Goal: Information Seeking & Learning: Learn about a topic

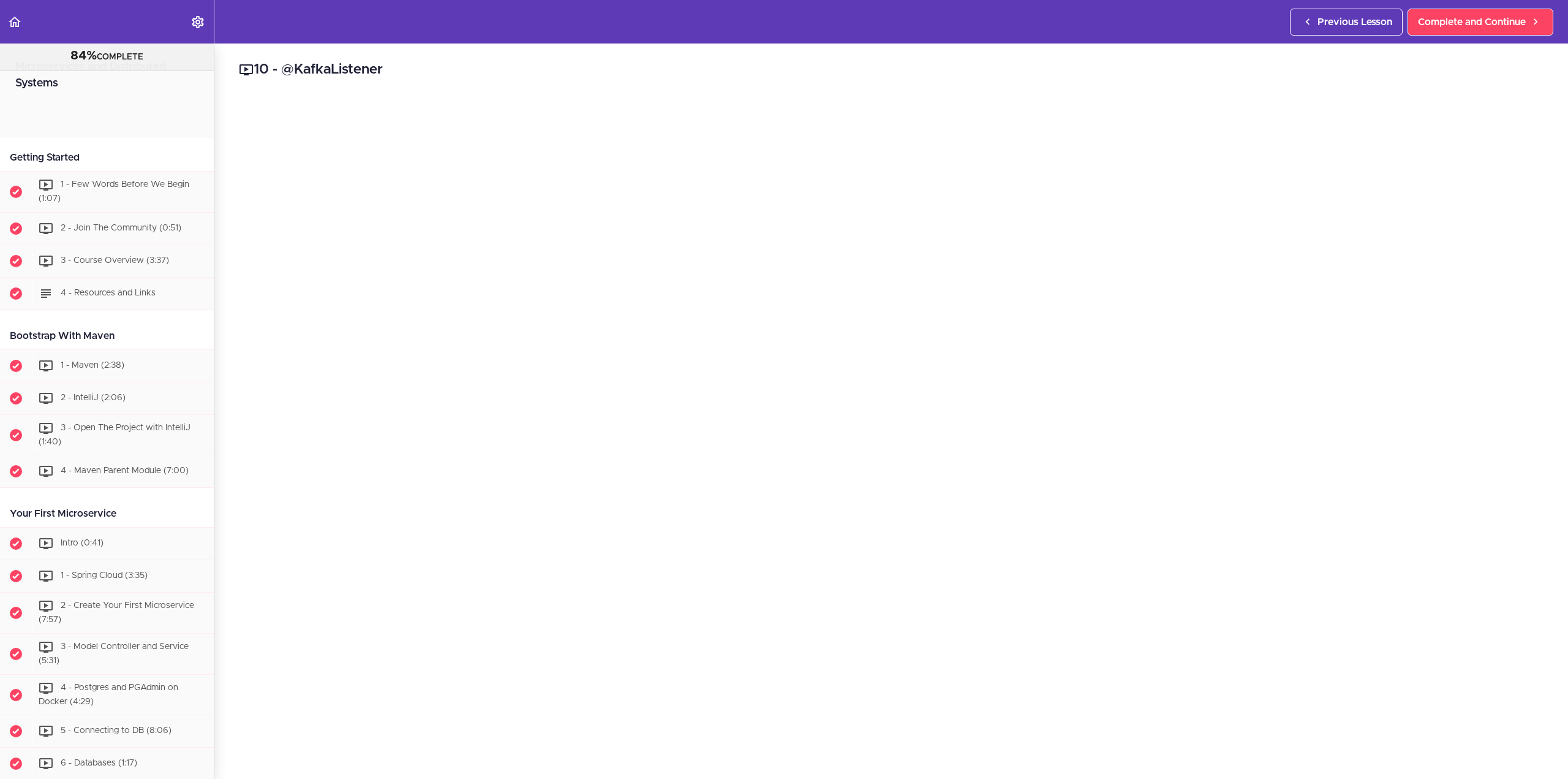
scroll to position [6284, 0]
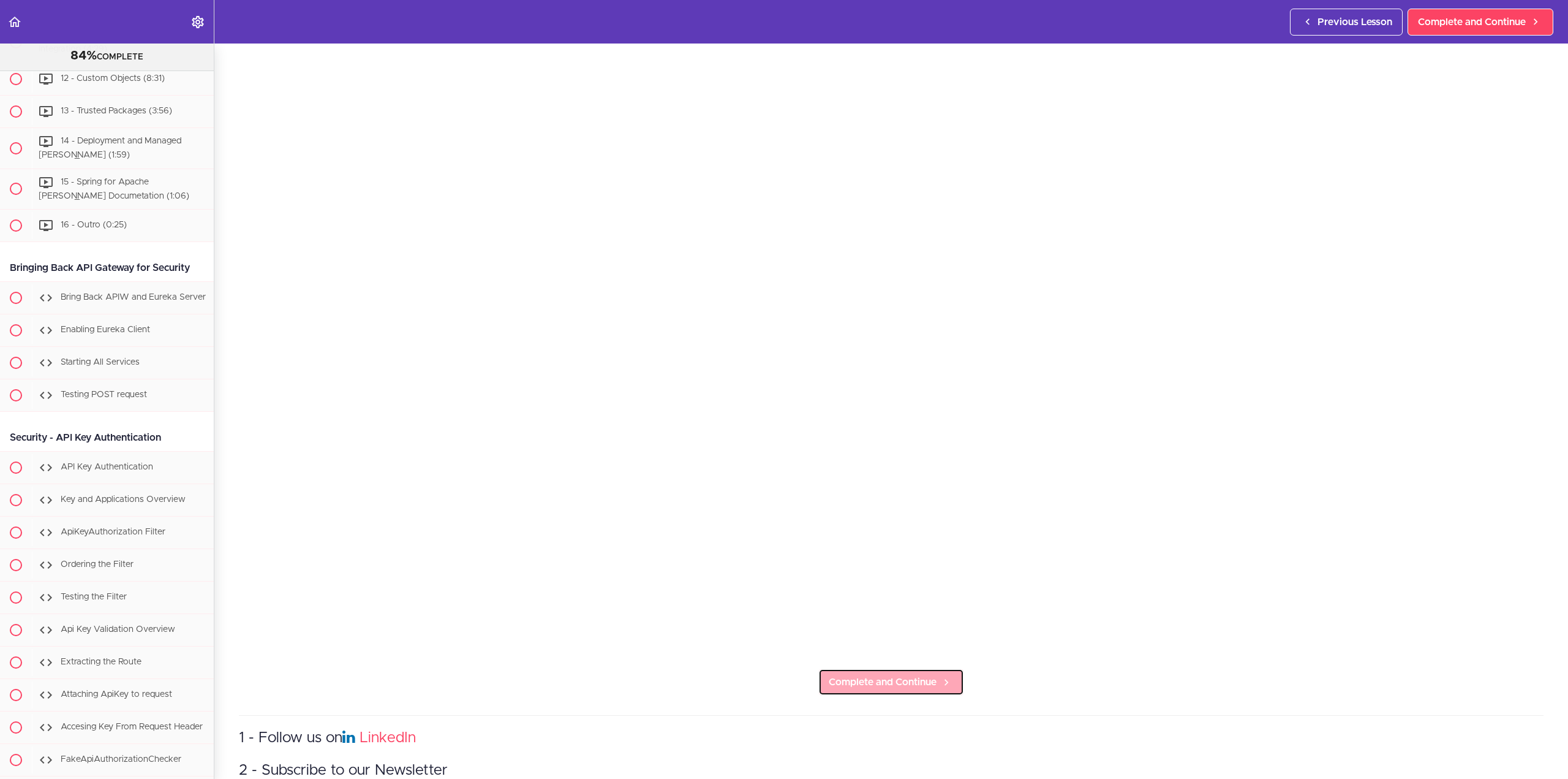
click at [904, 680] on span "Complete and Continue" at bounding box center [883, 682] width 108 height 15
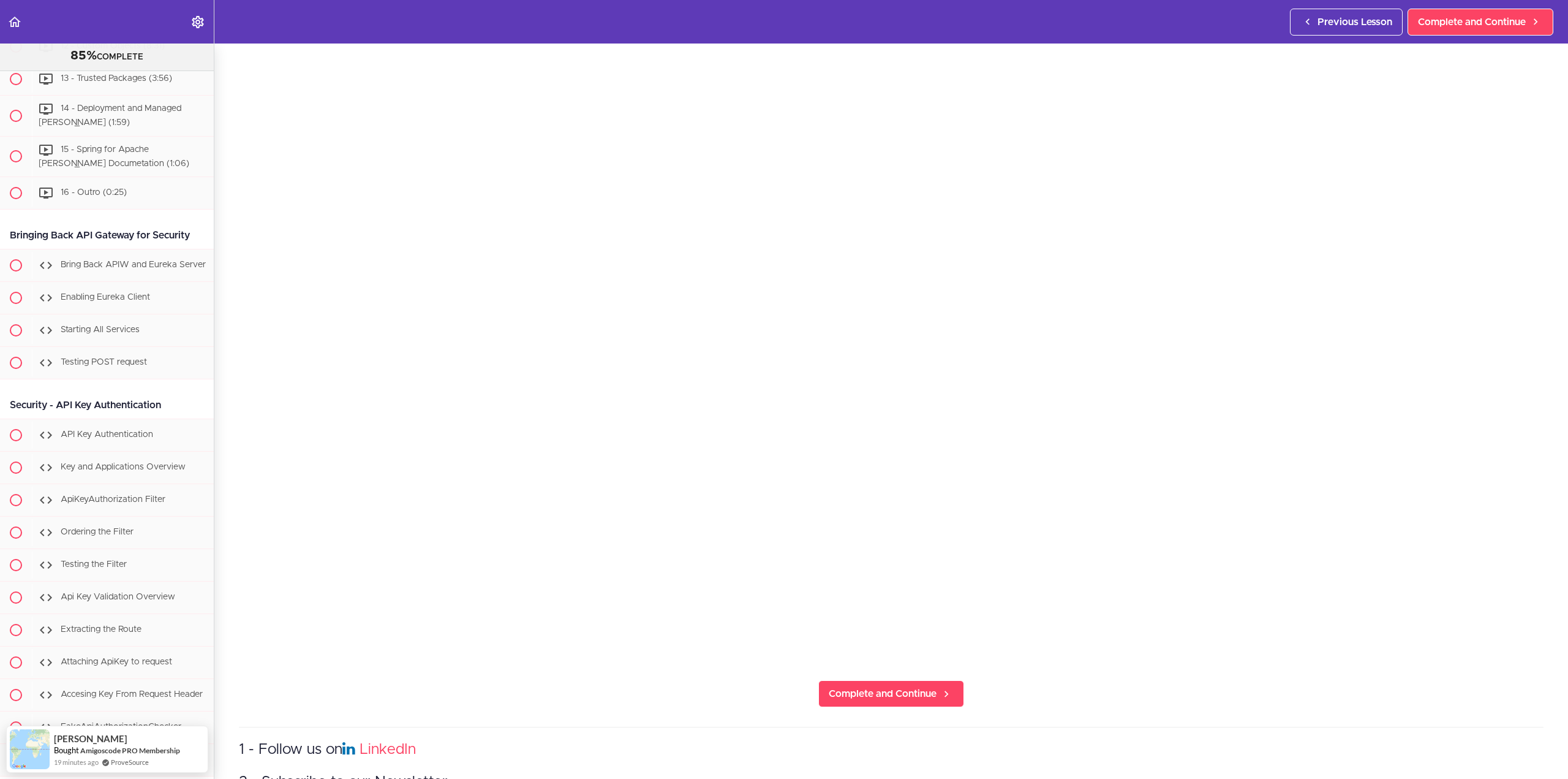
scroll to position [184, 0]
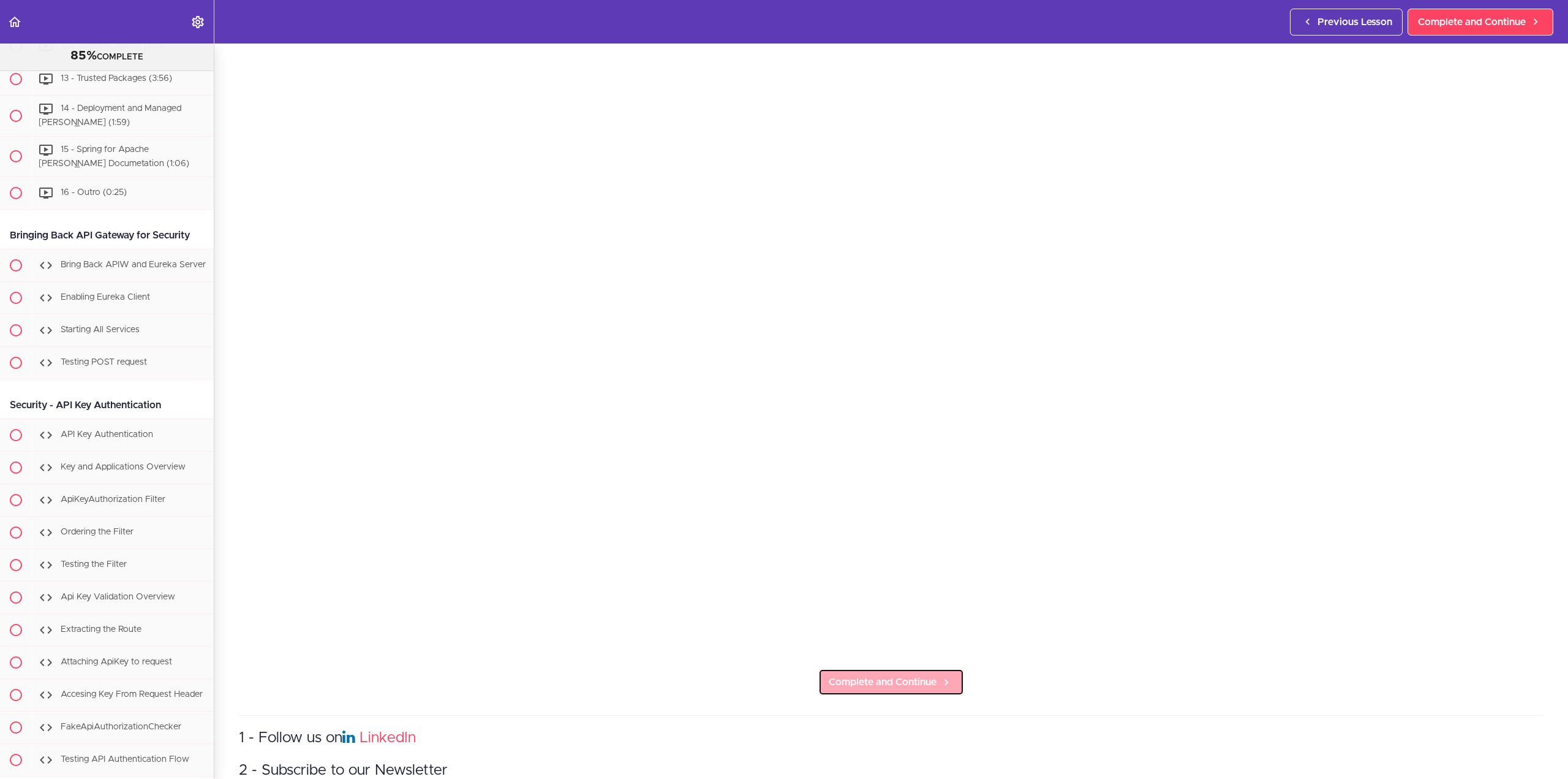
click at [922, 679] on span "Complete and Continue" at bounding box center [883, 682] width 108 height 15
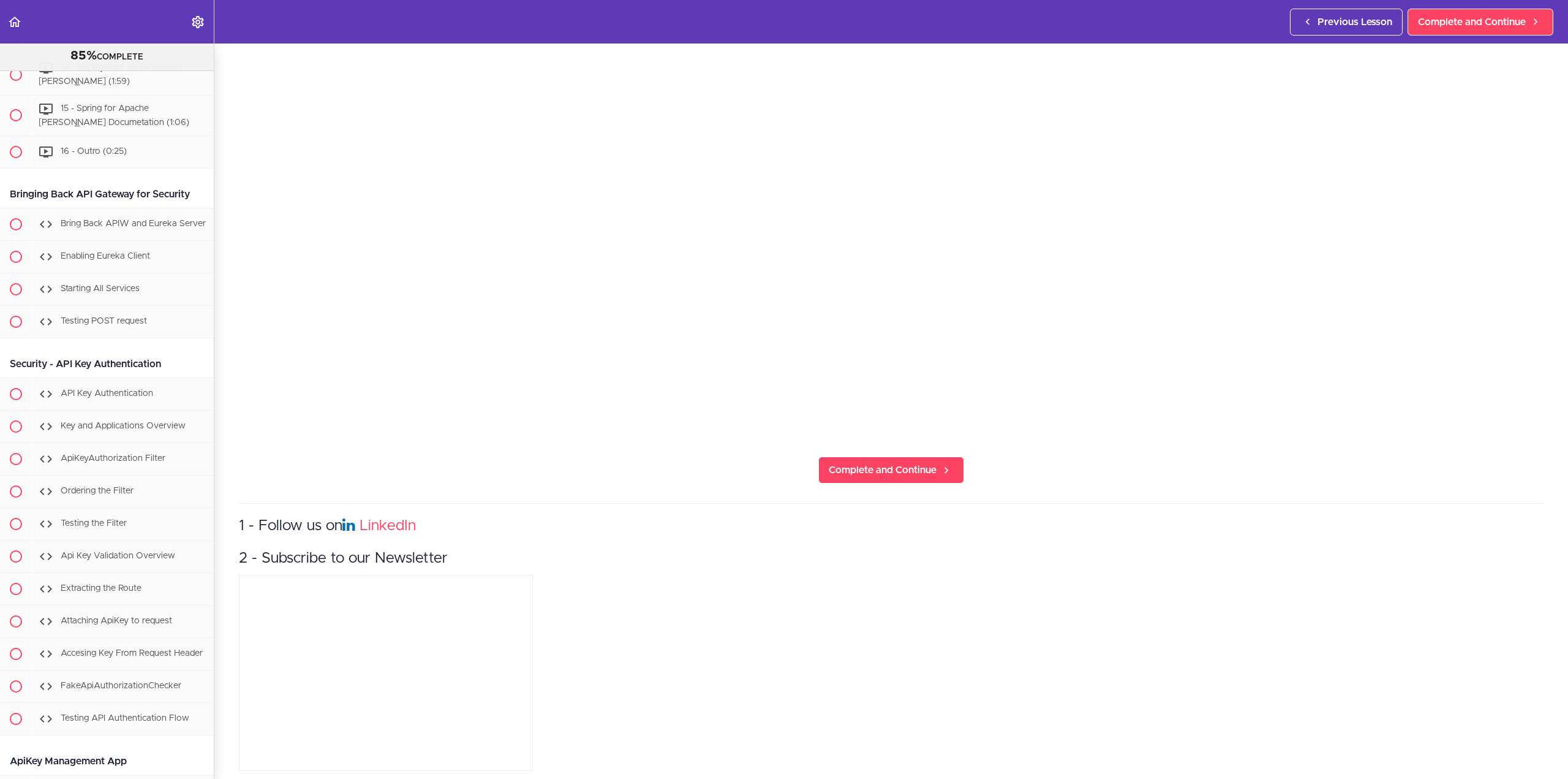
scroll to position [408, 0]
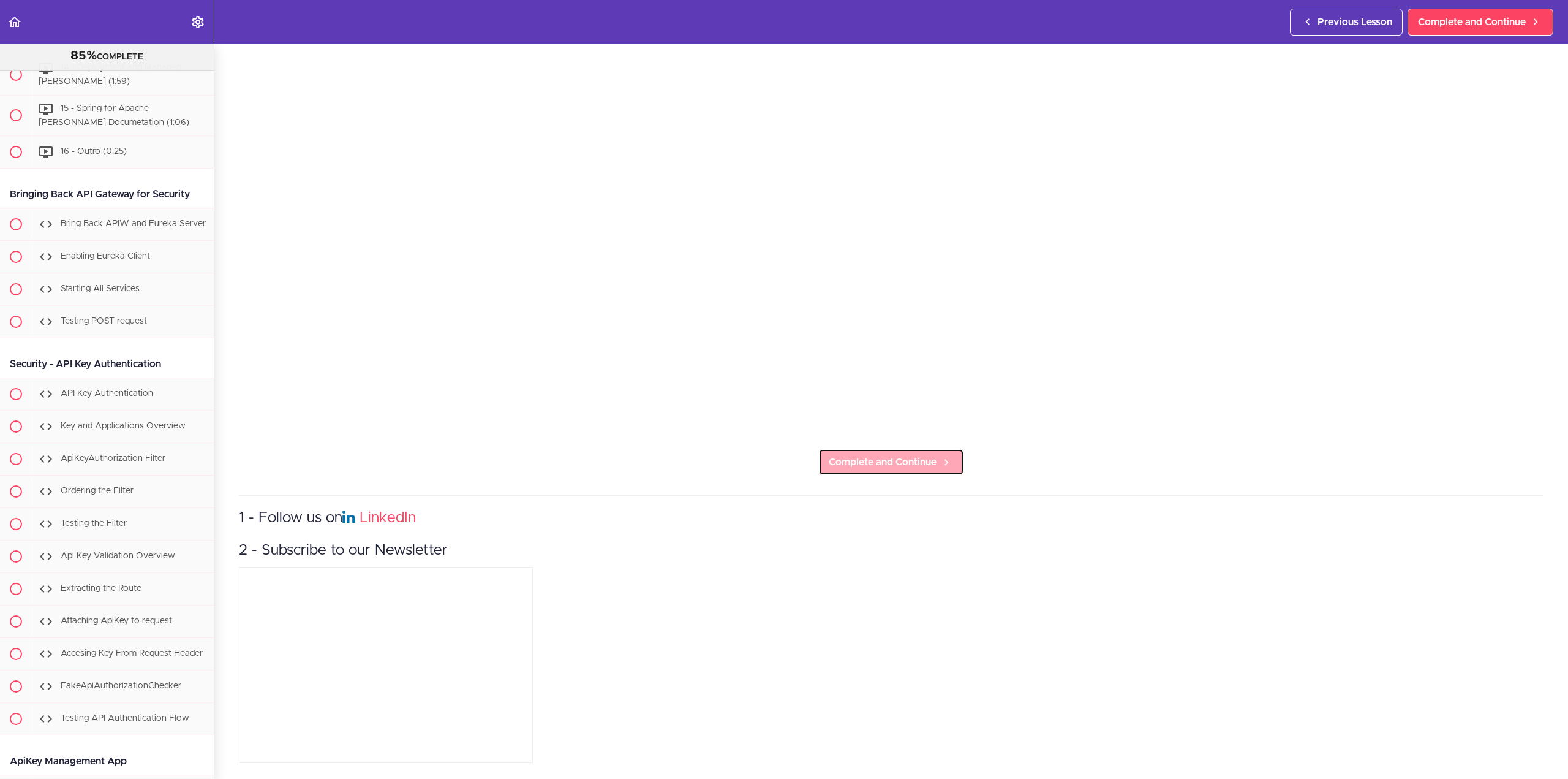
click at [874, 455] on span "Complete and Continue" at bounding box center [883, 462] width 108 height 15
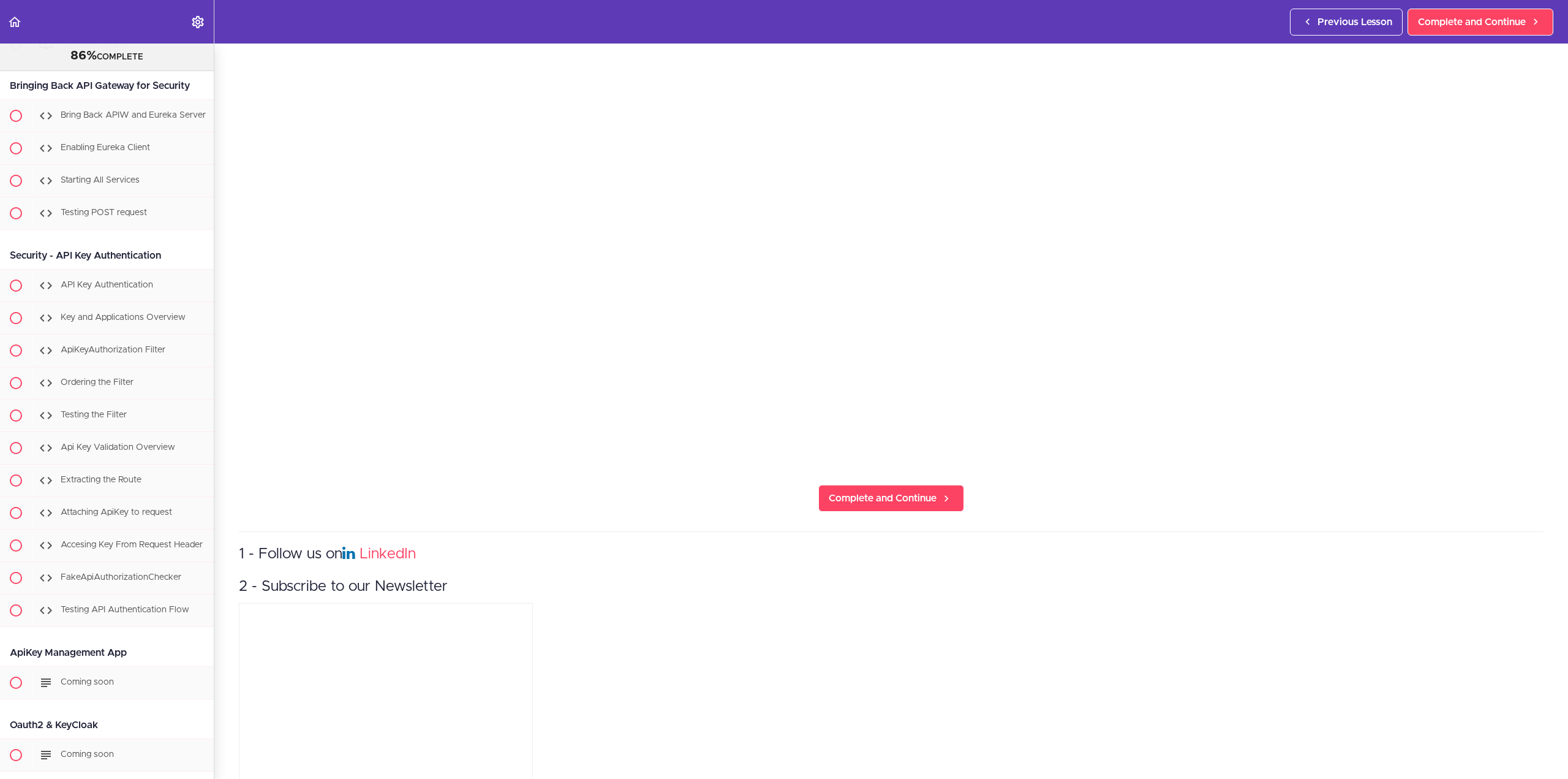
scroll to position [307, 0]
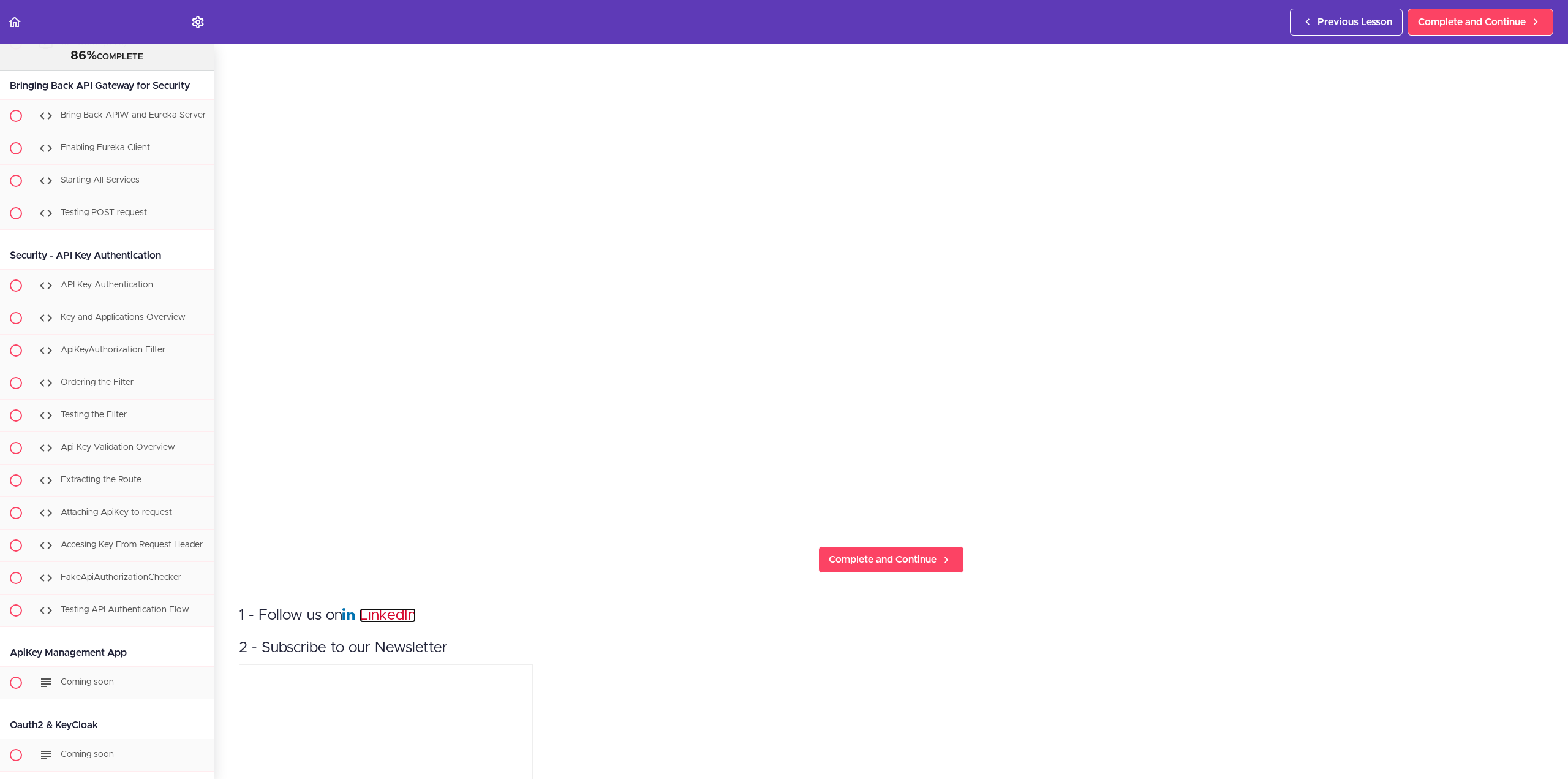
click at [383, 609] on link "LinkedIn" at bounding box center [387, 615] width 56 height 15
click at [365, 609] on link "LinkedIn" at bounding box center [387, 615] width 56 height 15
click at [880, 552] on span "Complete and Continue" at bounding box center [883, 559] width 108 height 15
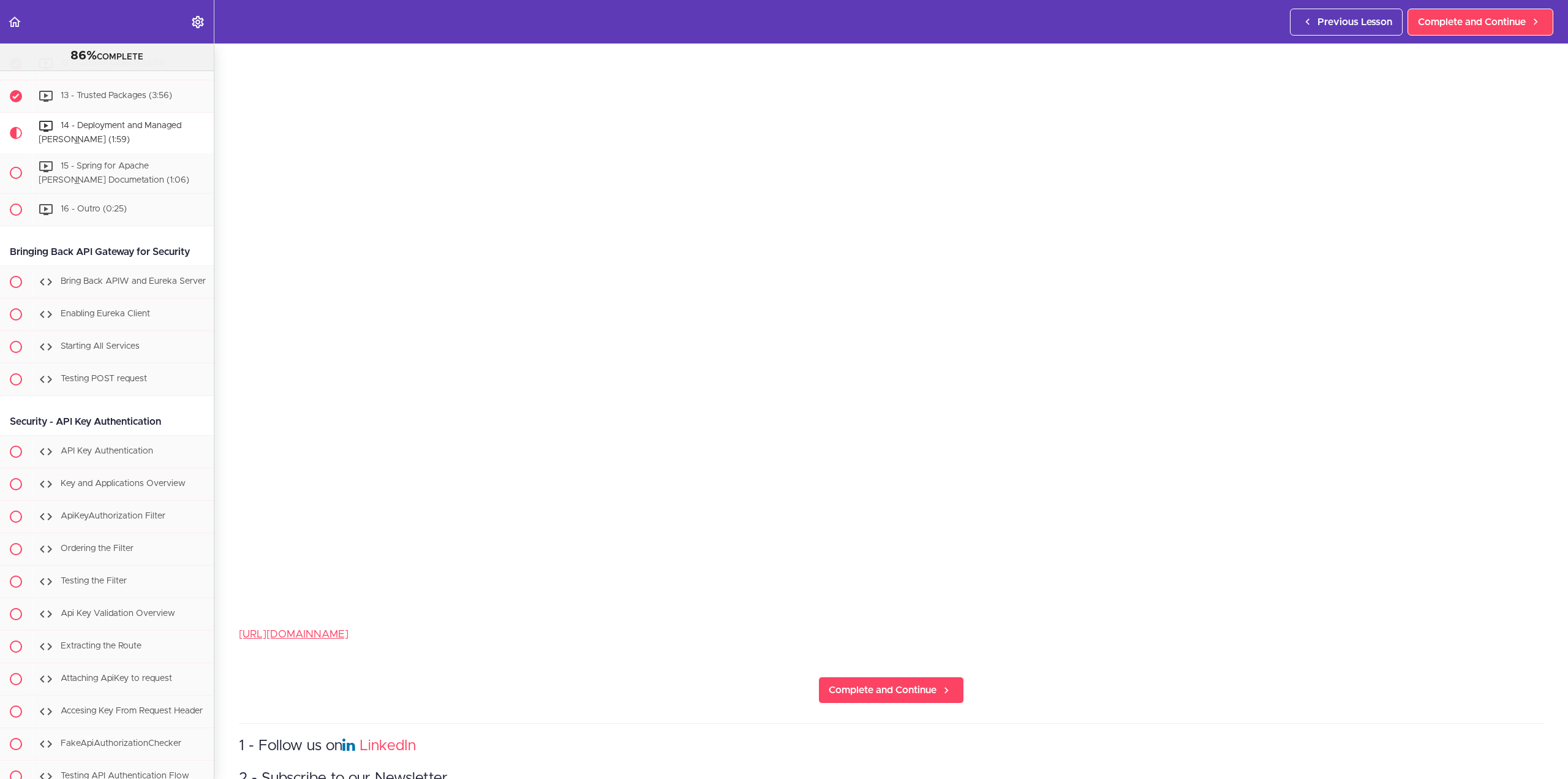
scroll to position [245, 0]
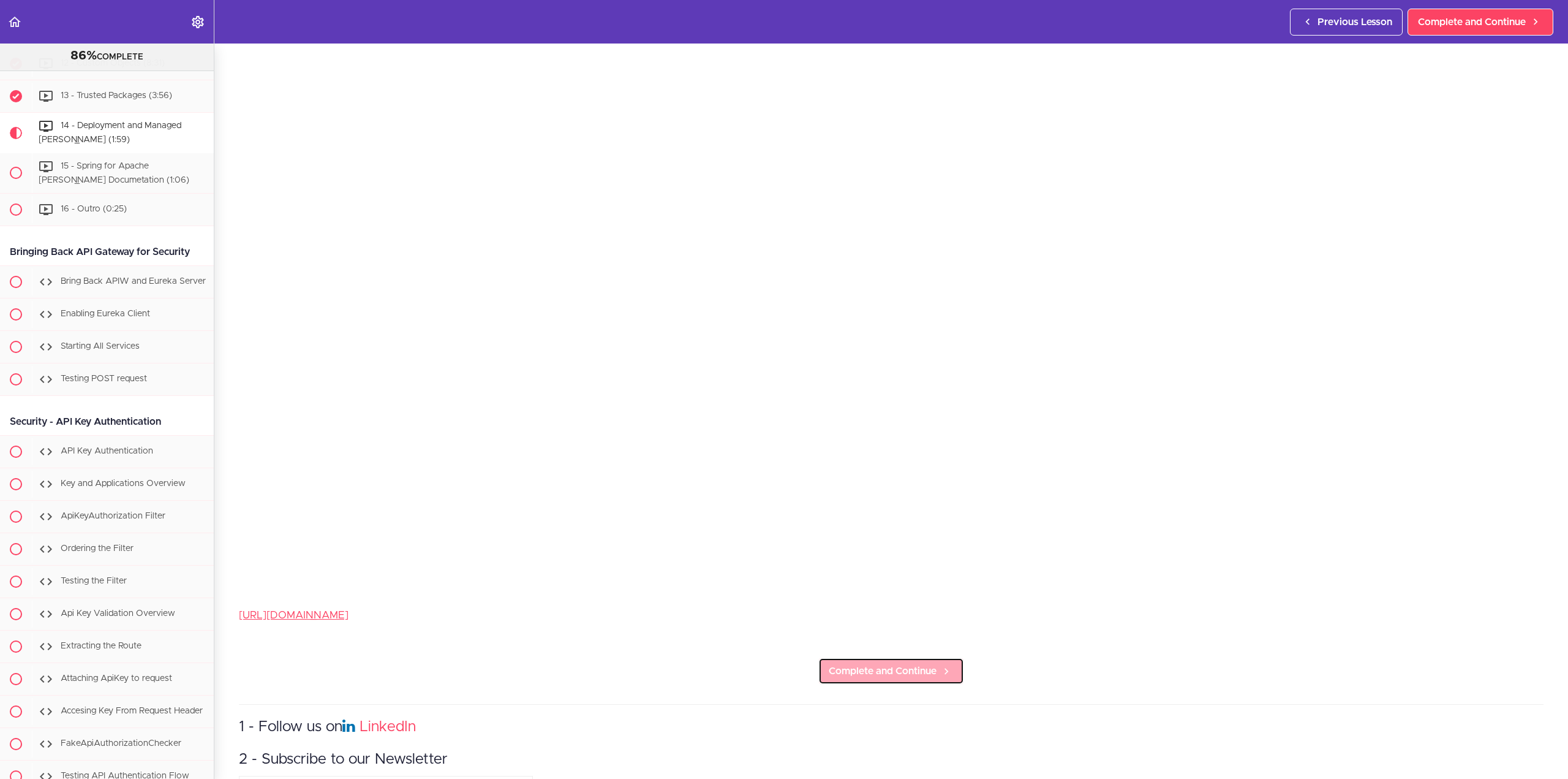
click at [881, 663] on span "Complete and Continue" at bounding box center [883, 671] width 108 height 15
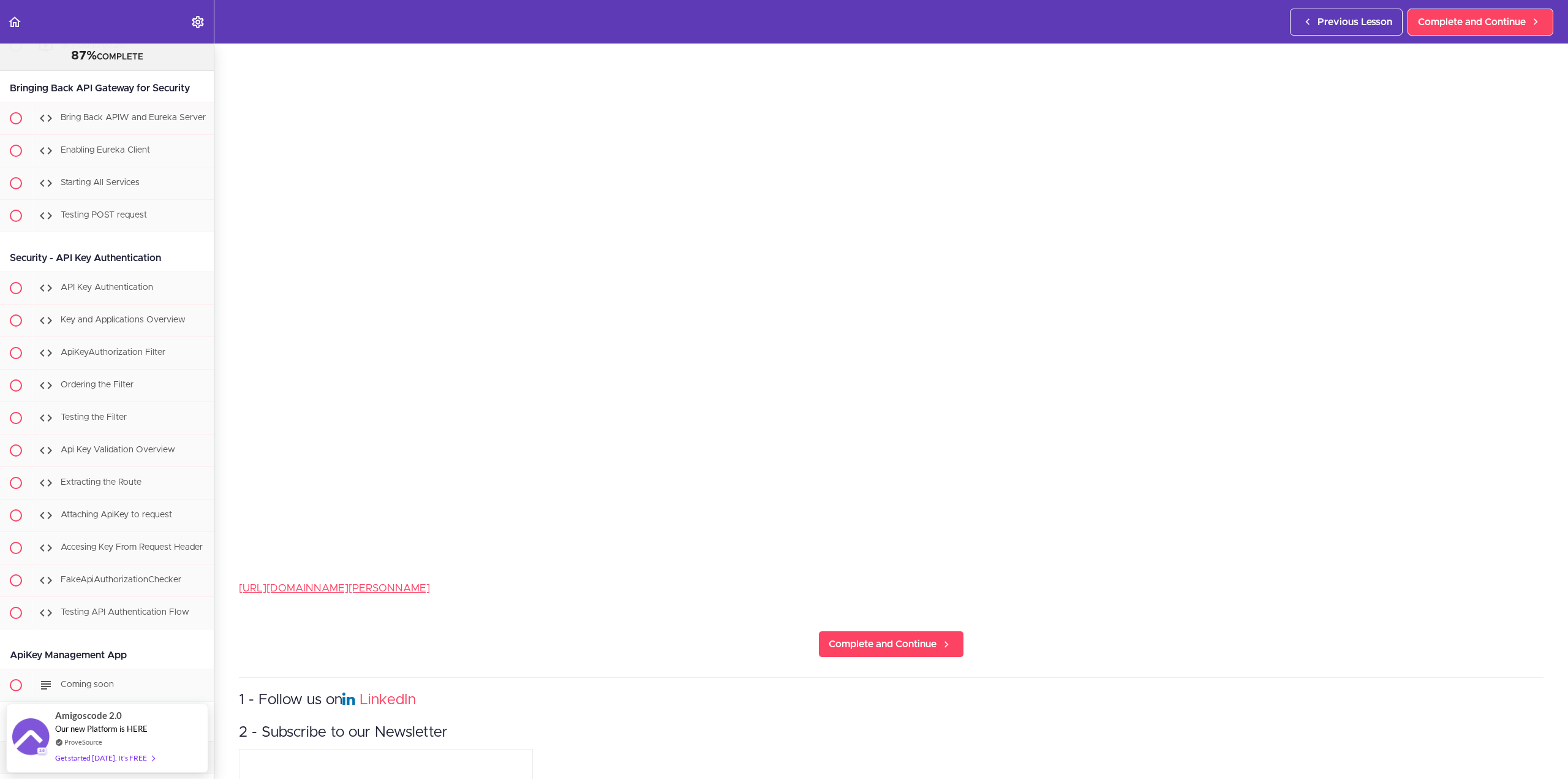
scroll to position [245, 0]
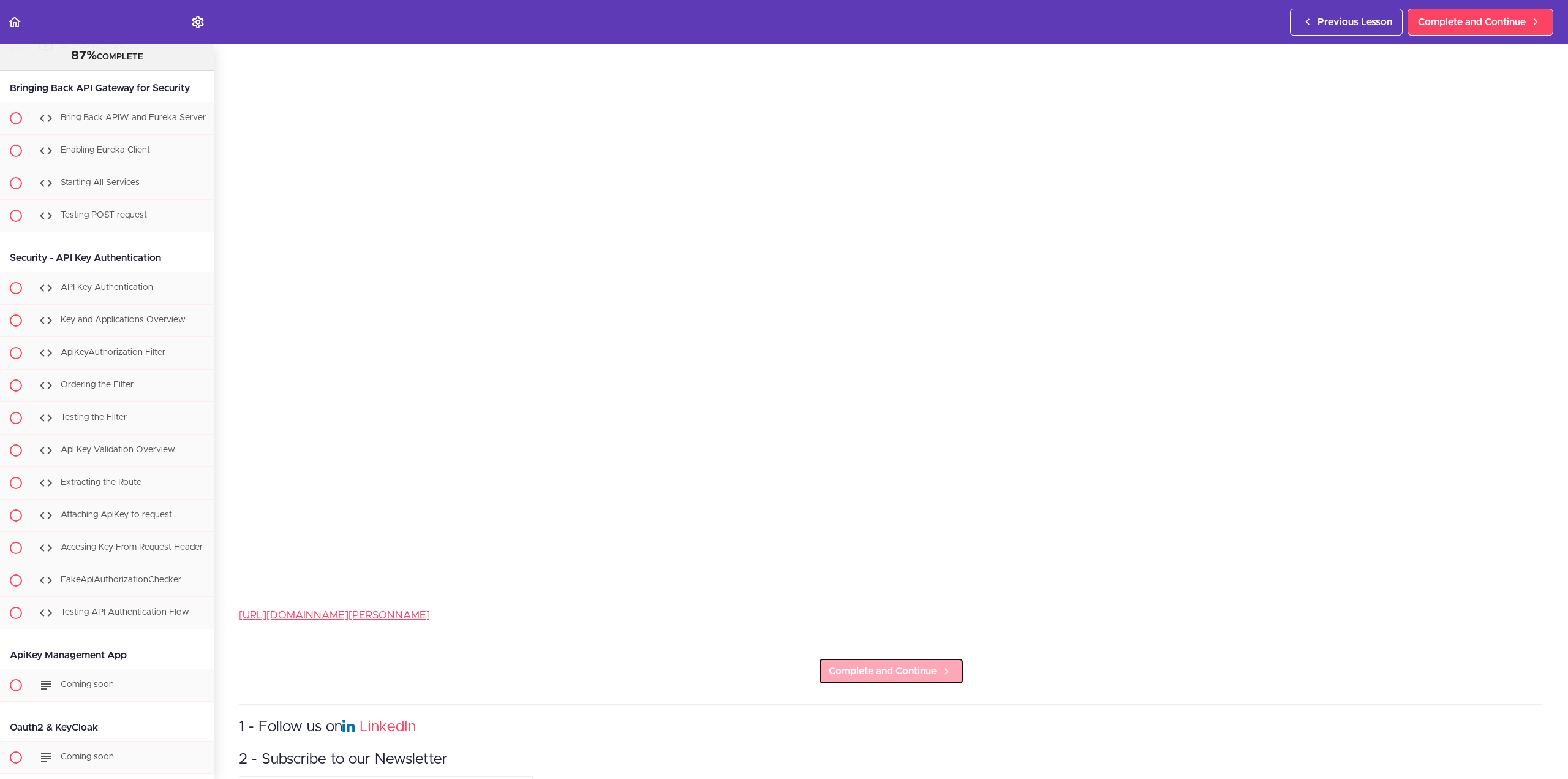
click at [892, 671] on span "Complete and Continue" at bounding box center [883, 671] width 108 height 15
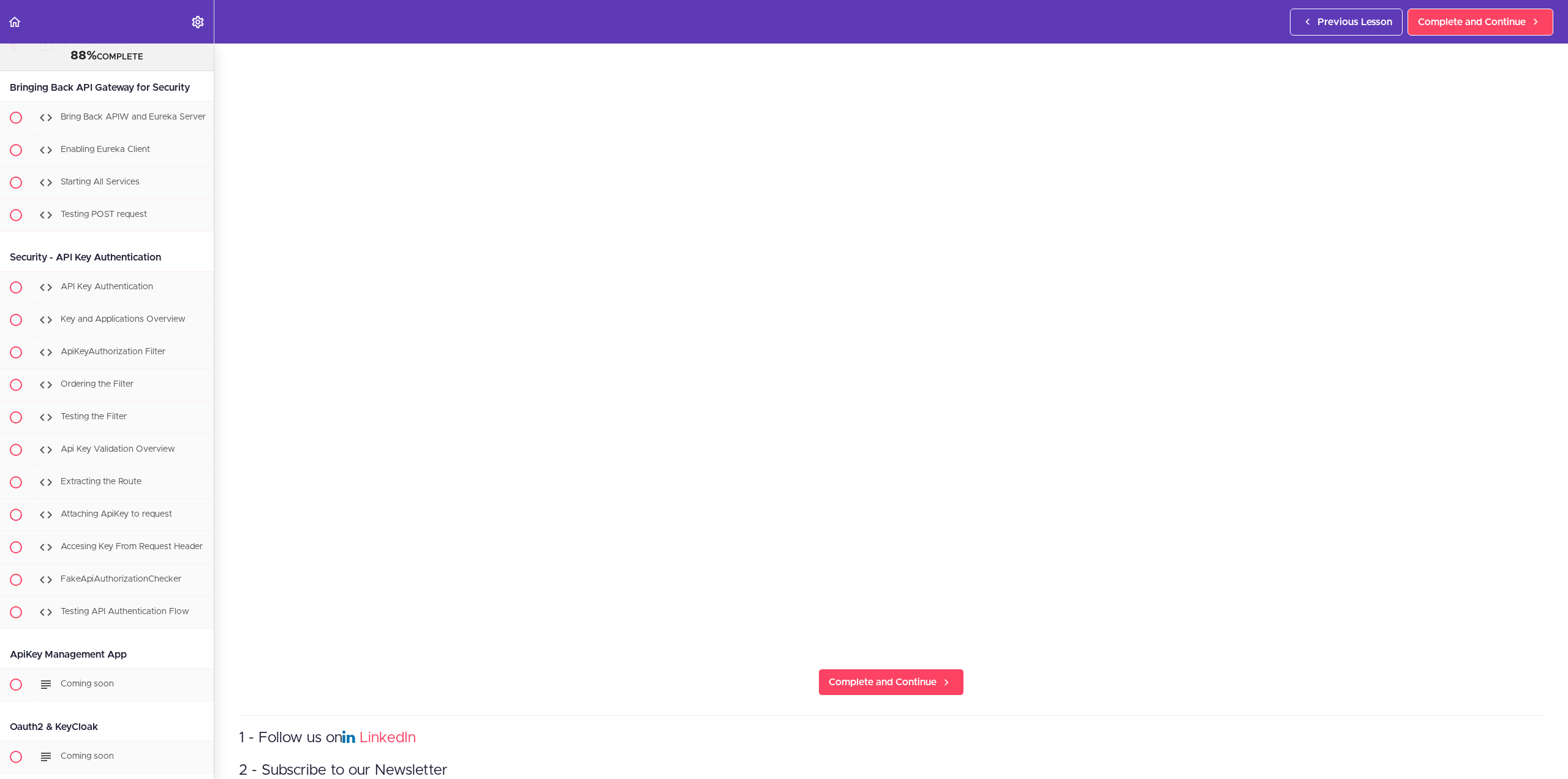
scroll to position [6504, 0]
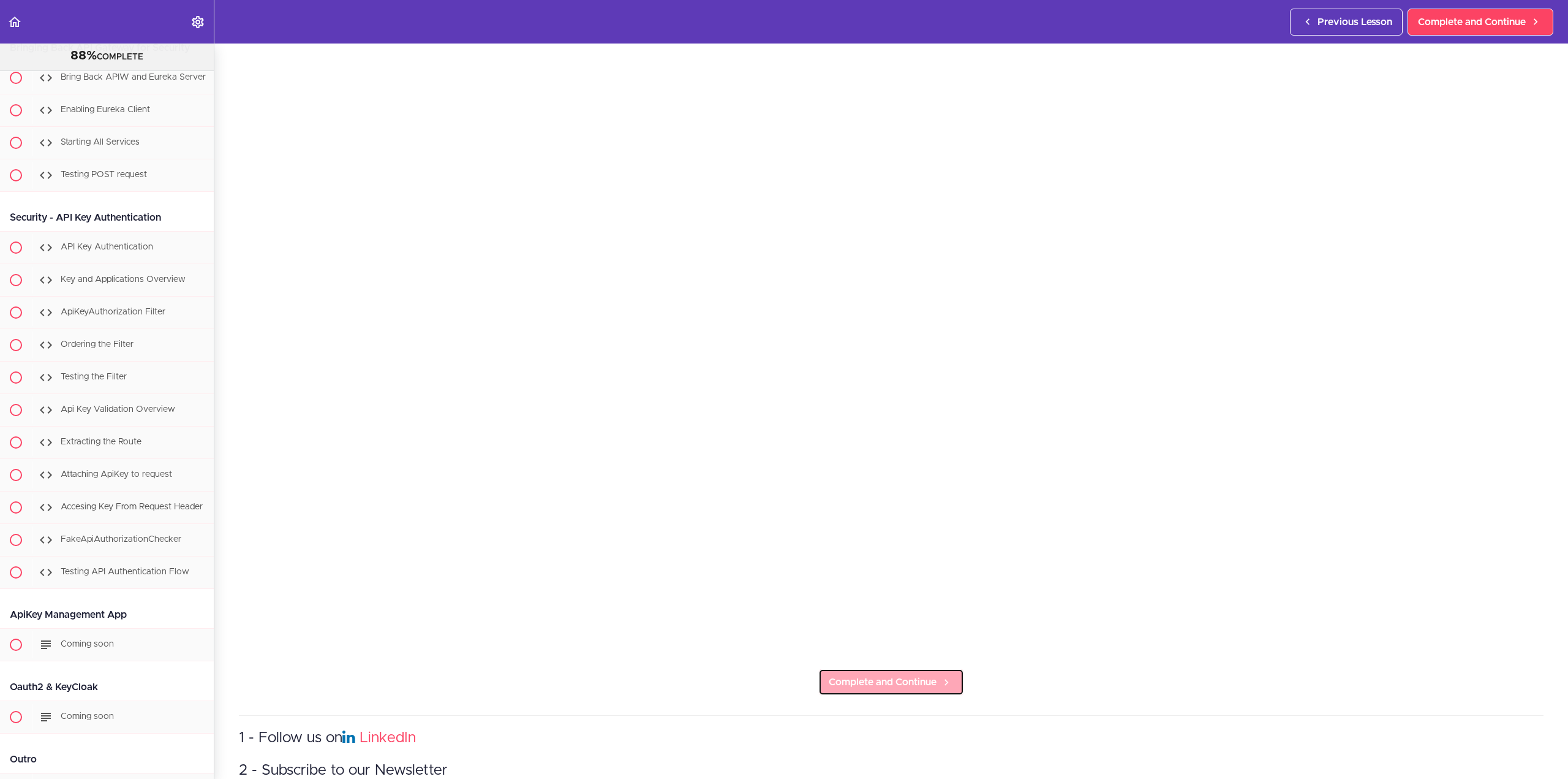
click at [888, 679] on span "Complete and Continue" at bounding box center [883, 682] width 108 height 15
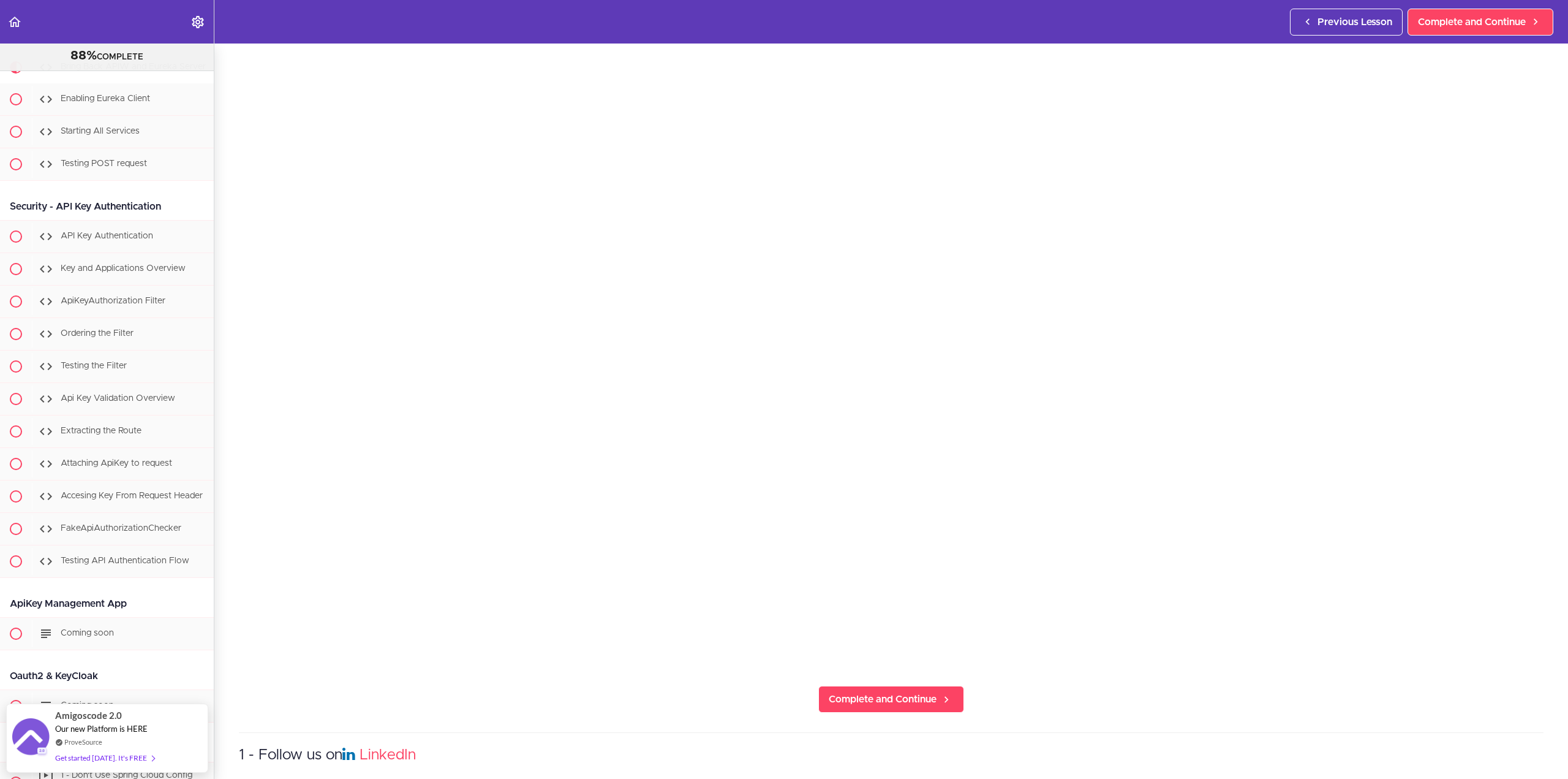
scroll to position [184, 0]
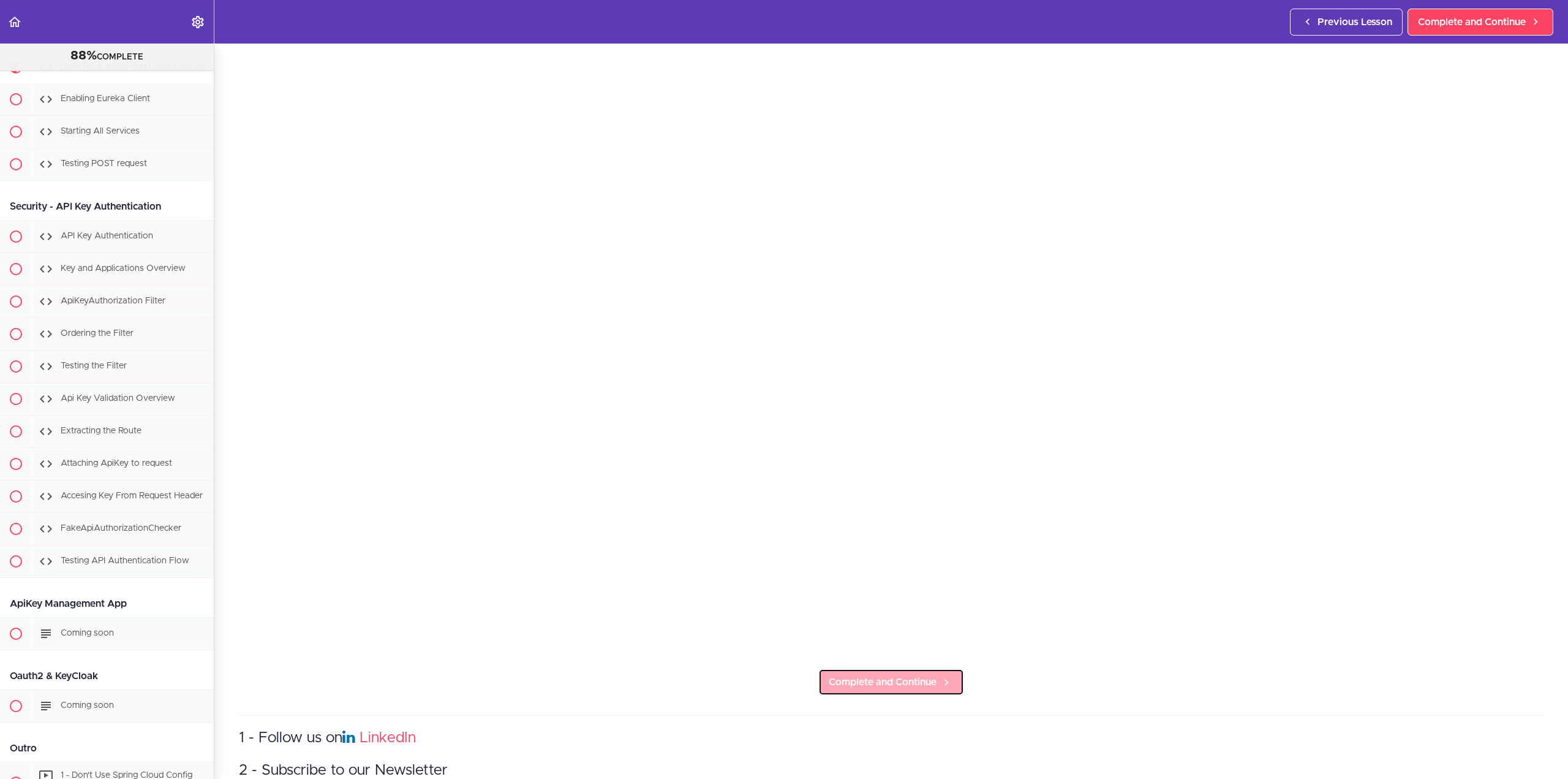
click at [891, 676] on span "Complete and Continue" at bounding box center [883, 682] width 108 height 15
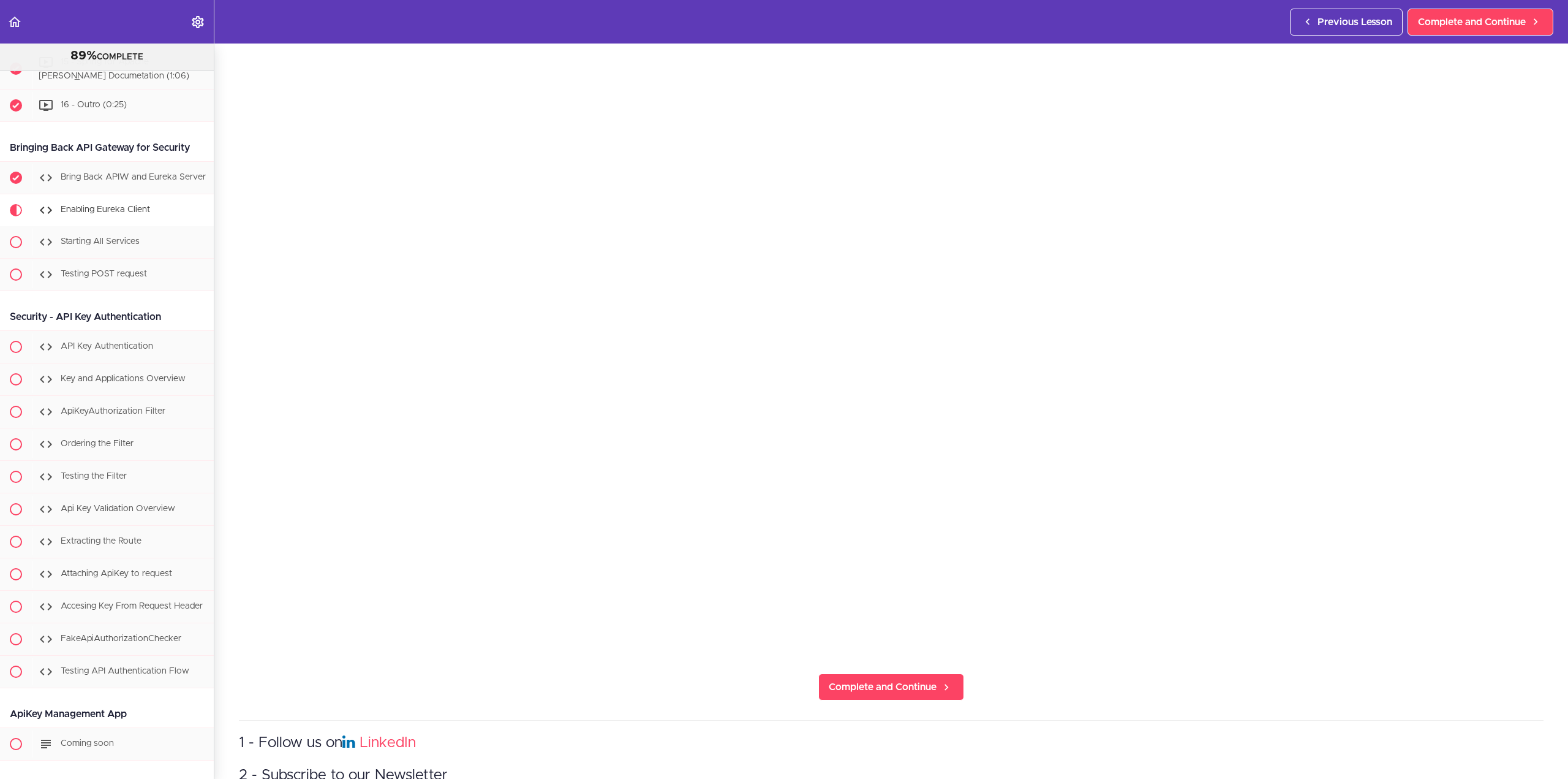
scroll to position [184, 0]
click at [942, 683] on icon at bounding box center [946, 682] width 15 height 13
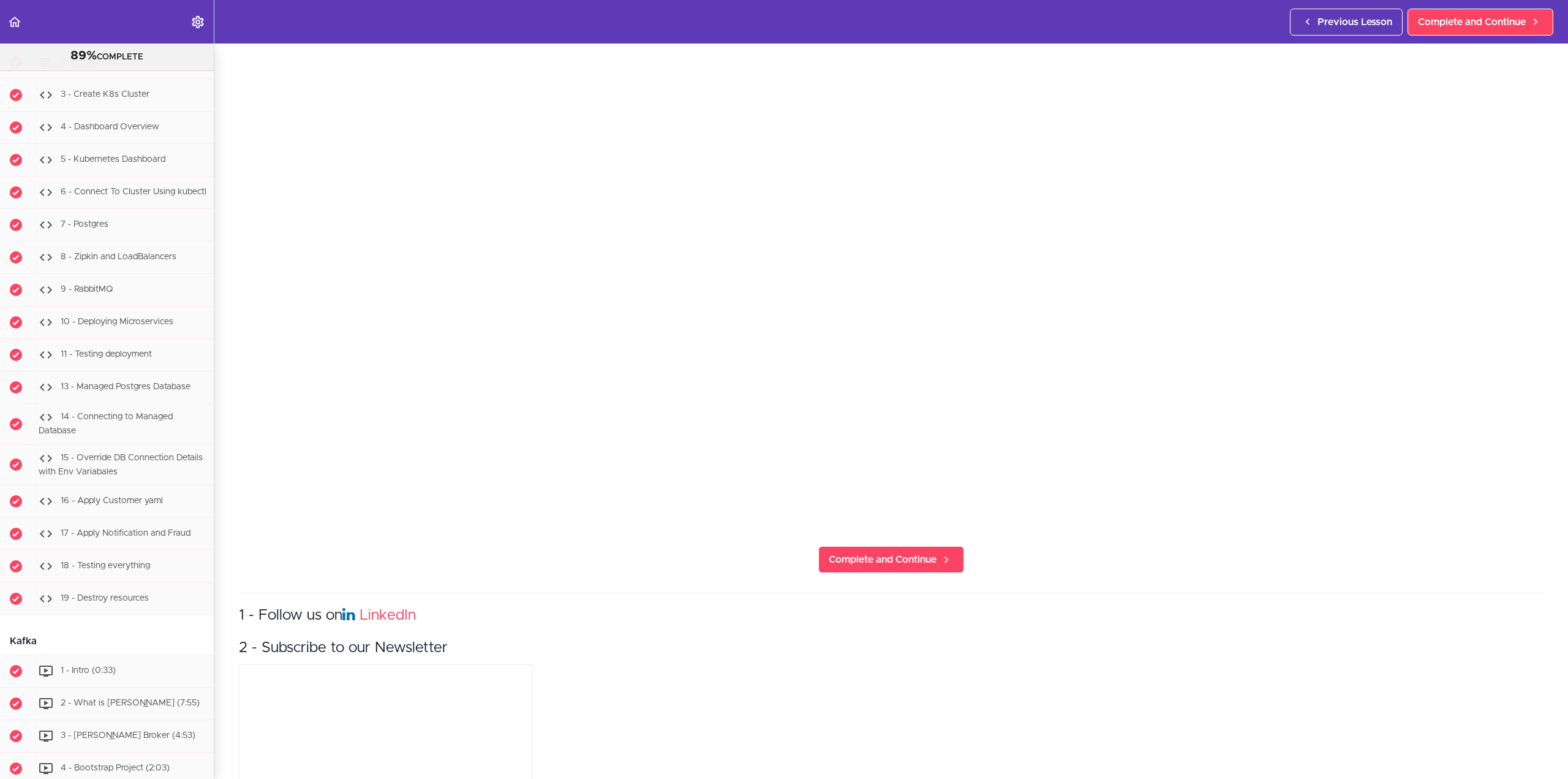
scroll to position [304, 0]
click at [925, 554] on span "Complete and Continue" at bounding box center [883, 561] width 108 height 15
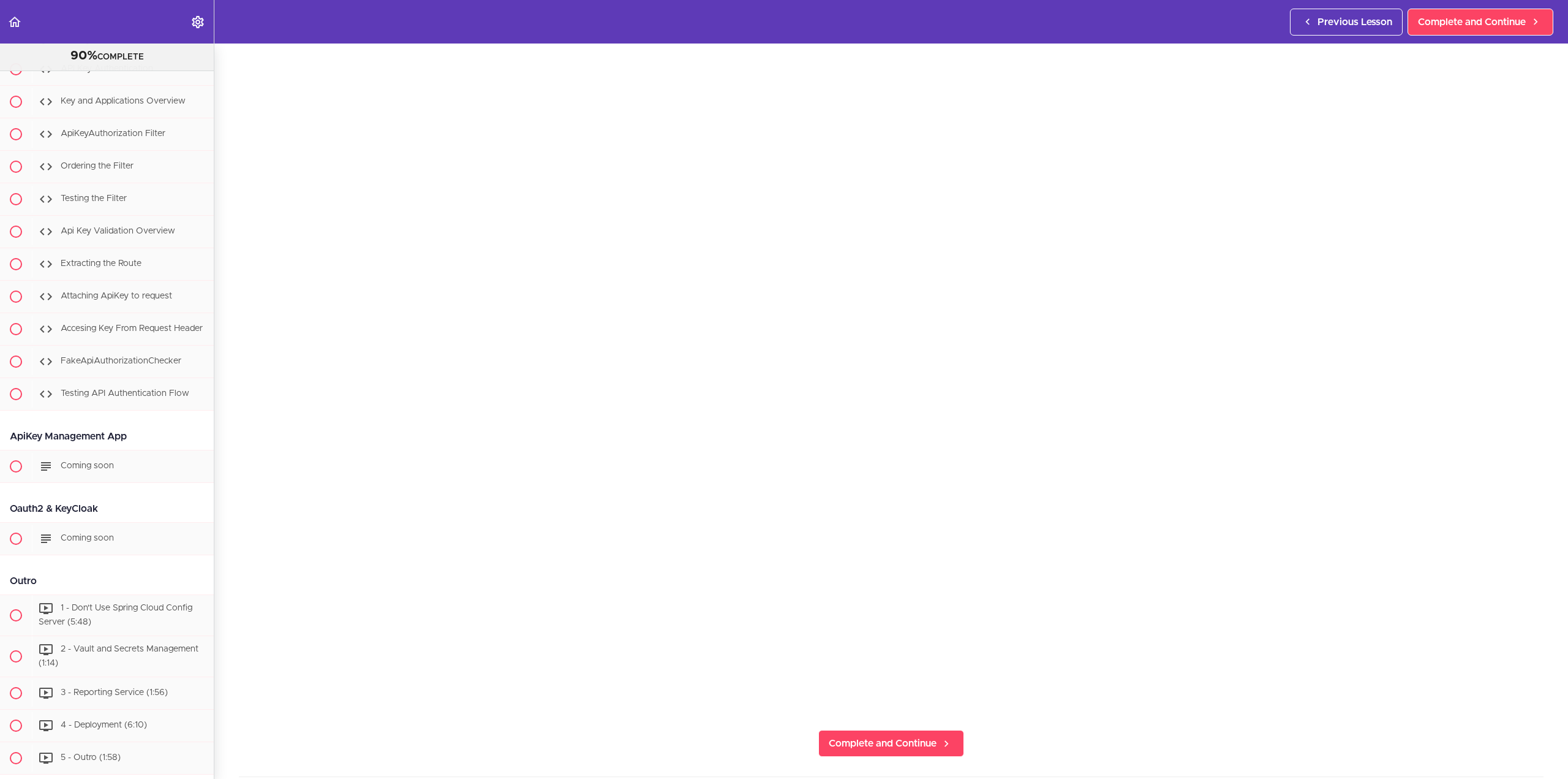
scroll to position [245, 0]
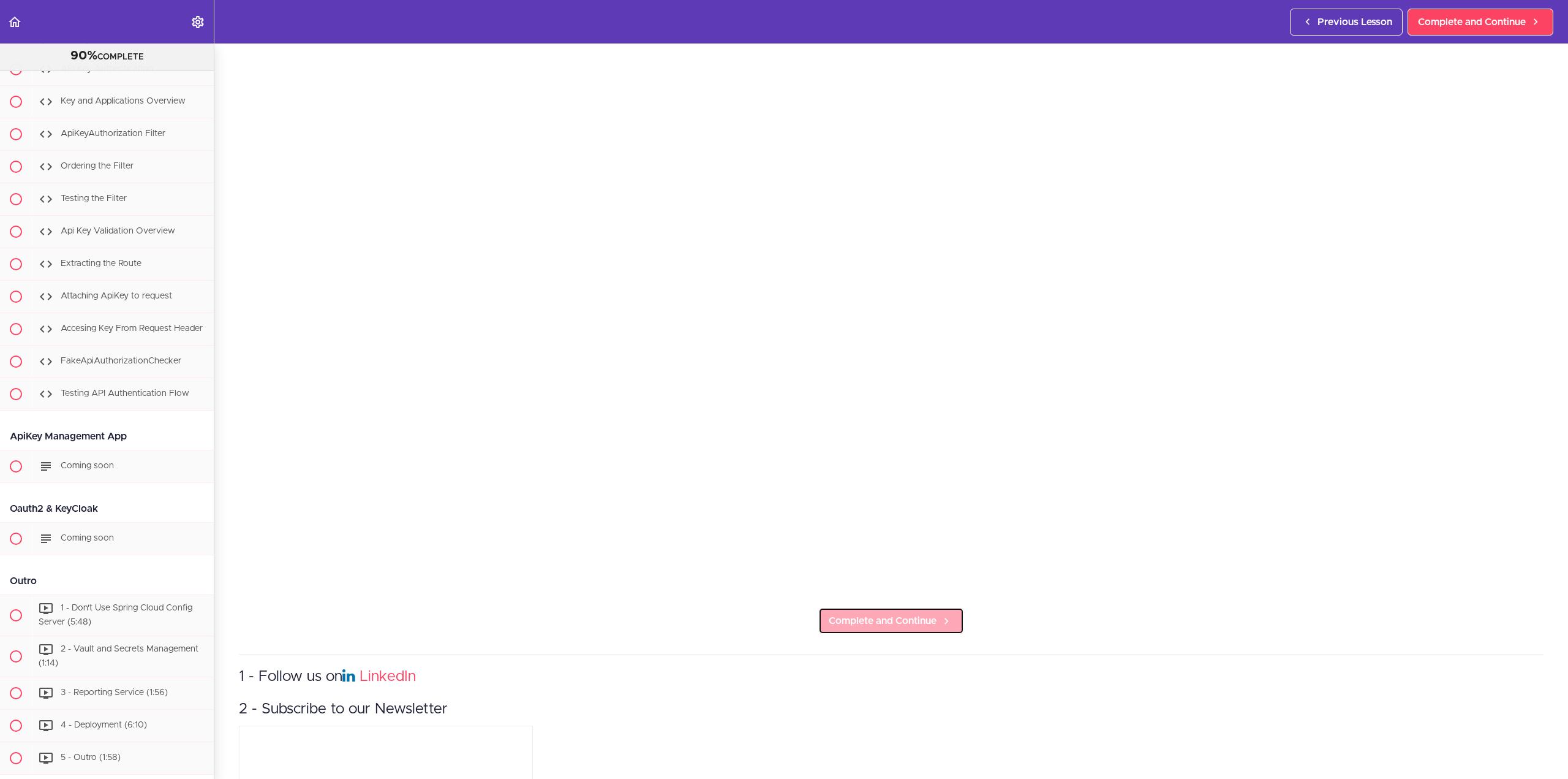
click at [900, 615] on span "Complete and Continue" at bounding box center [883, 621] width 108 height 15
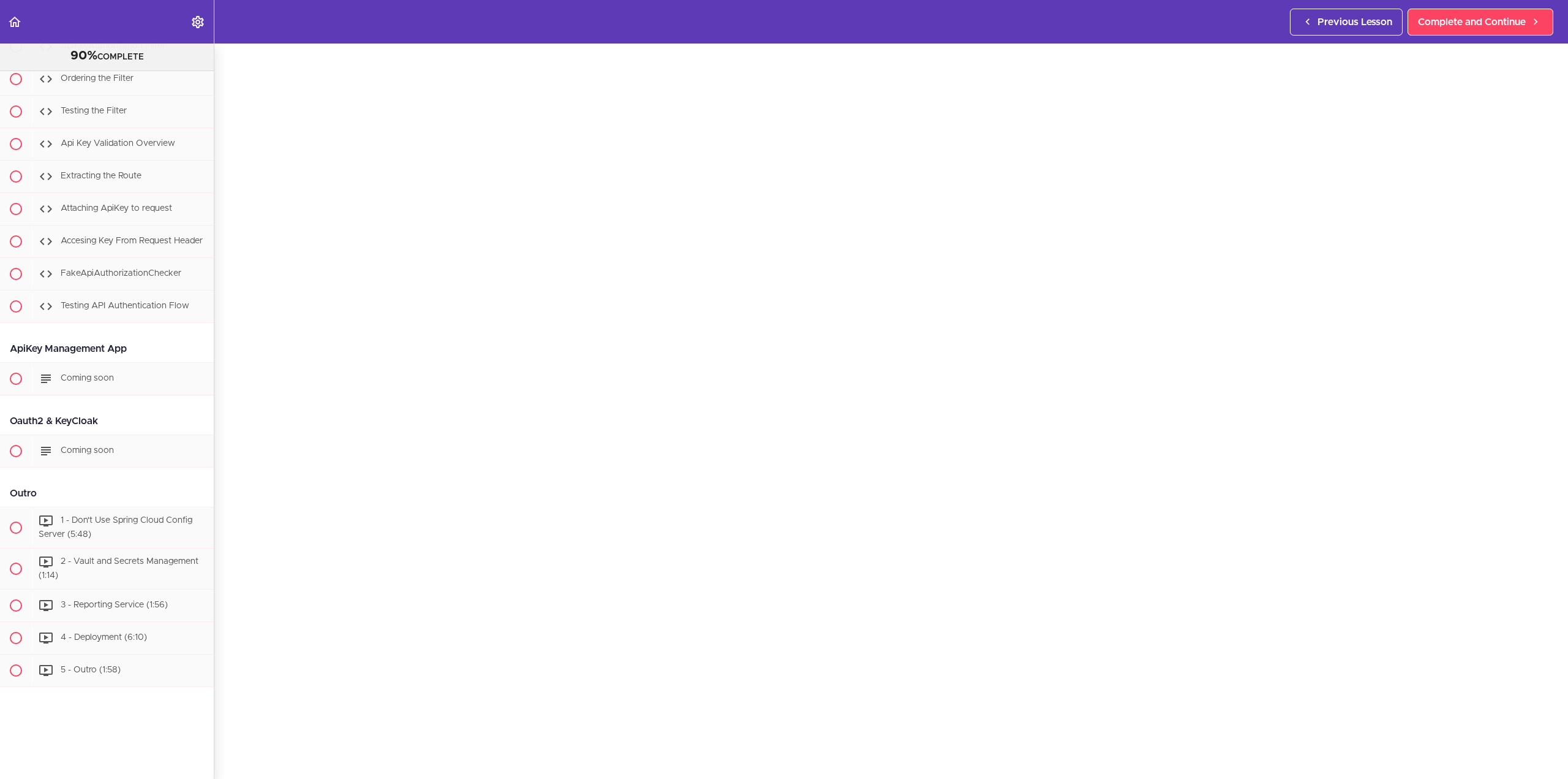
scroll to position [245, 0]
click at [887, 613] on span "Complete and Continue" at bounding box center [883, 621] width 108 height 15
